Goal: Task Accomplishment & Management: Complete application form

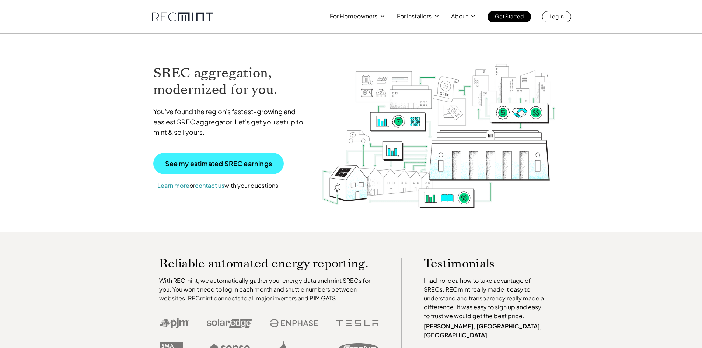
click at [219, 164] on p "See my estimated SREC earnings" at bounding box center [218, 163] width 107 height 7
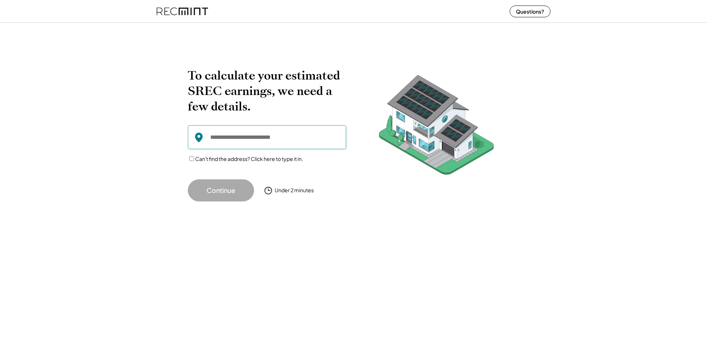
click at [221, 137] on input "input" at bounding box center [267, 137] width 158 height 24
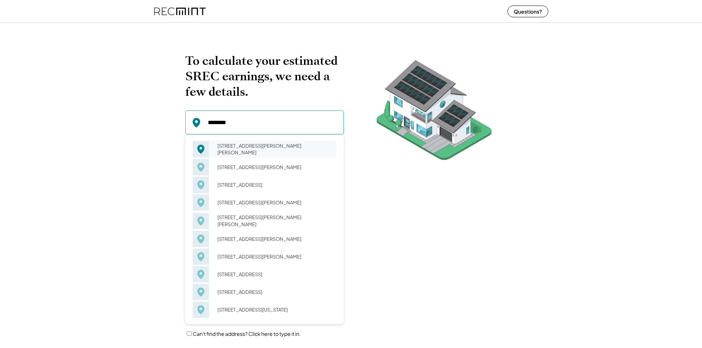
click at [228, 145] on div "8850 Marlow Dr Spotsylvania, VA 22551" at bounding box center [275, 149] width 124 height 17
type input "**********"
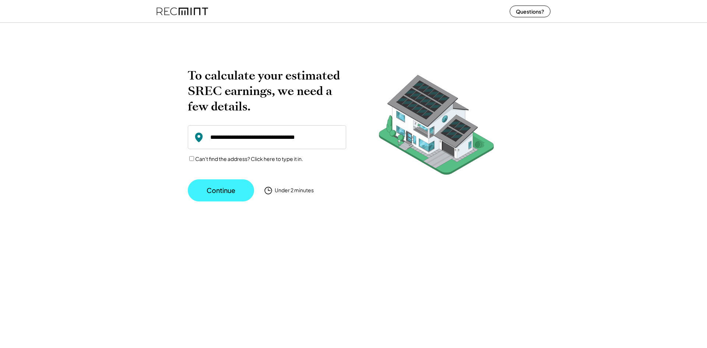
click at [226, 190] on button "Continue" at bounding box center [221, 190] width 66 height 22
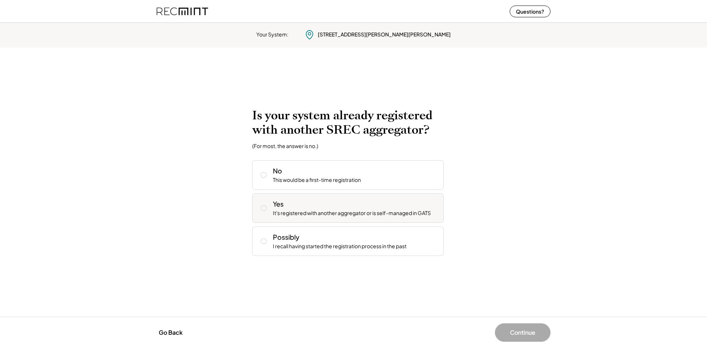
click at [264, 209] on icon at bounding box center [263, 207] width 7 height 7
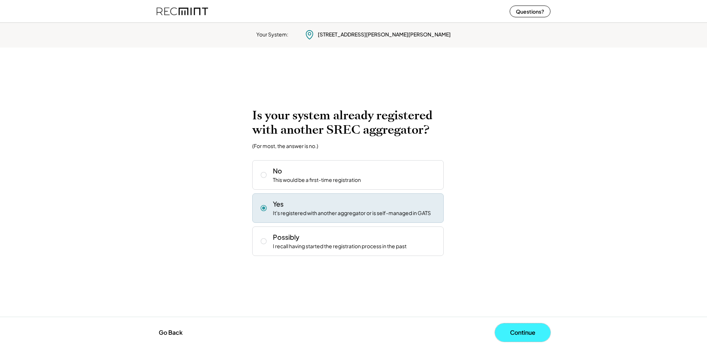
click at [511, 332] on button "Continue" at bounding box center [523, 332] width 56 height 18
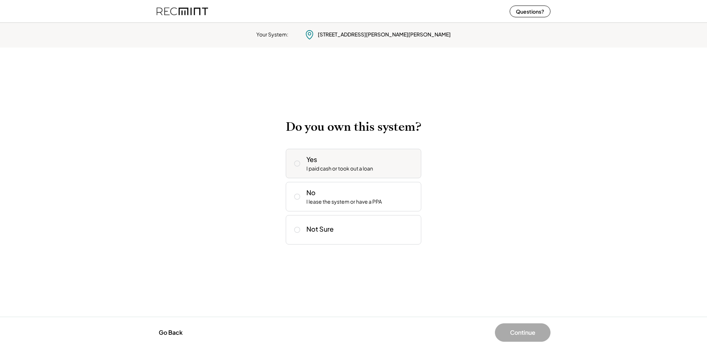
click at [297, 164] on icon at bounding box center [297, 163] width 7 height 7
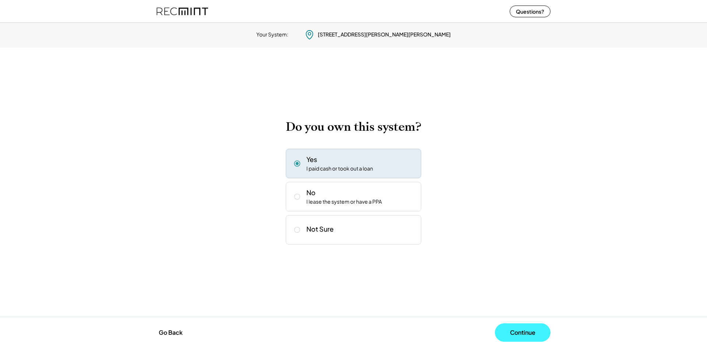
click at [523, 330] on button "Continue" at bounding box center [523, 332] width 56 height 18
